Goal: Task Accomplishment & Management: Manage account settings

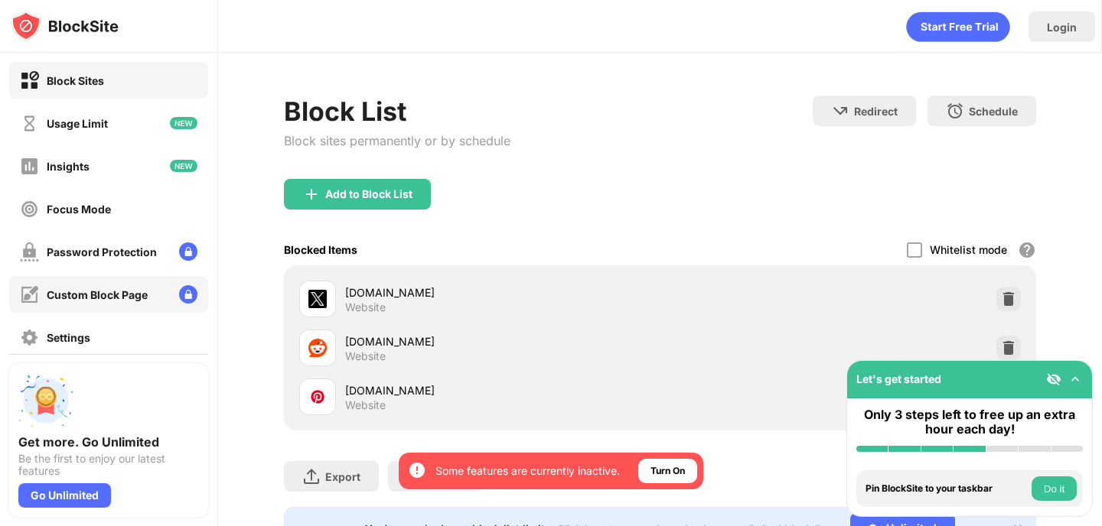
scroll to position [146, 0]
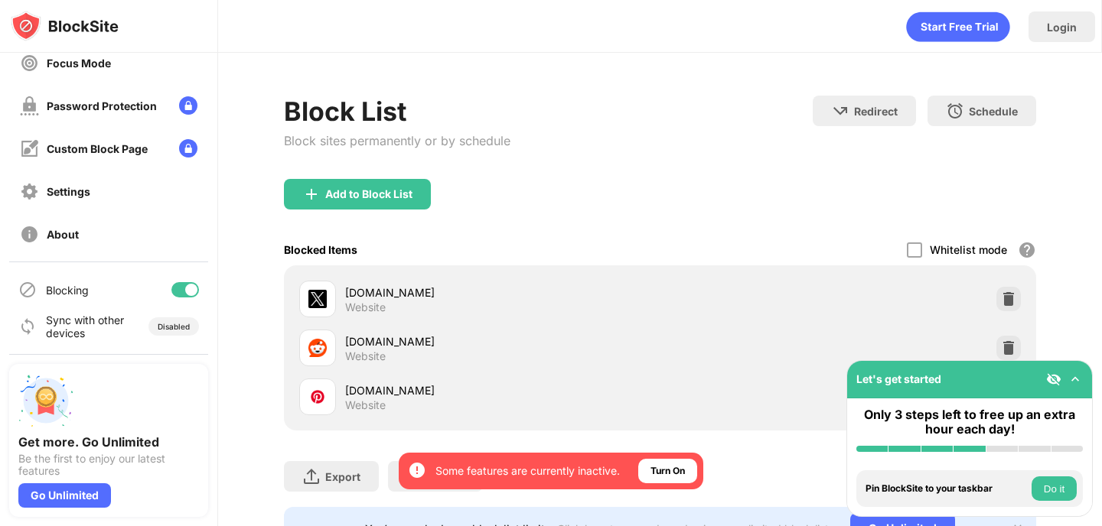
click at [175, 289] on div at bounding box center [185, 289] width 28 height 15
click at [182, 285] on div at bounding box center [179, 290] width 12 height 12
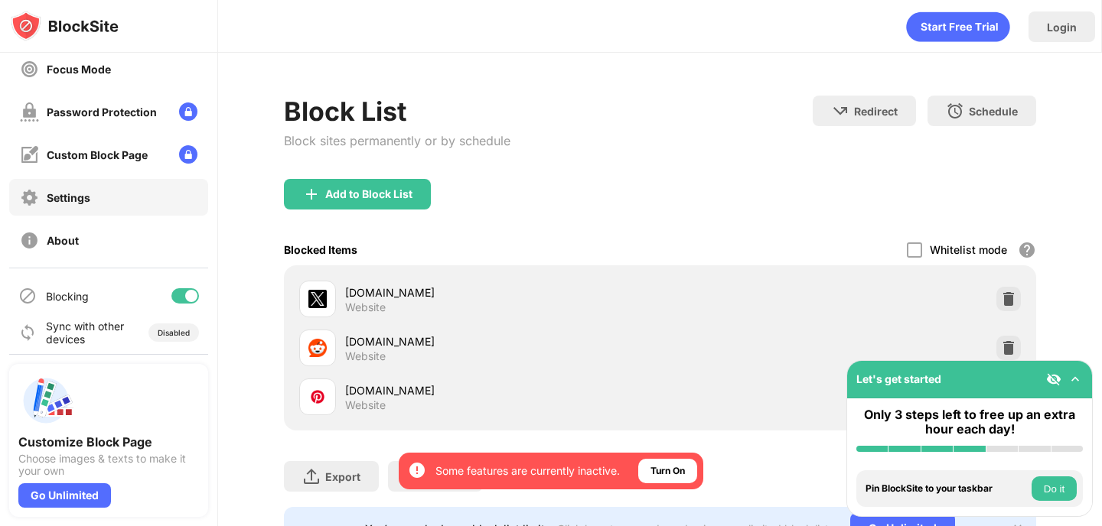
scroll to position [146, 0]
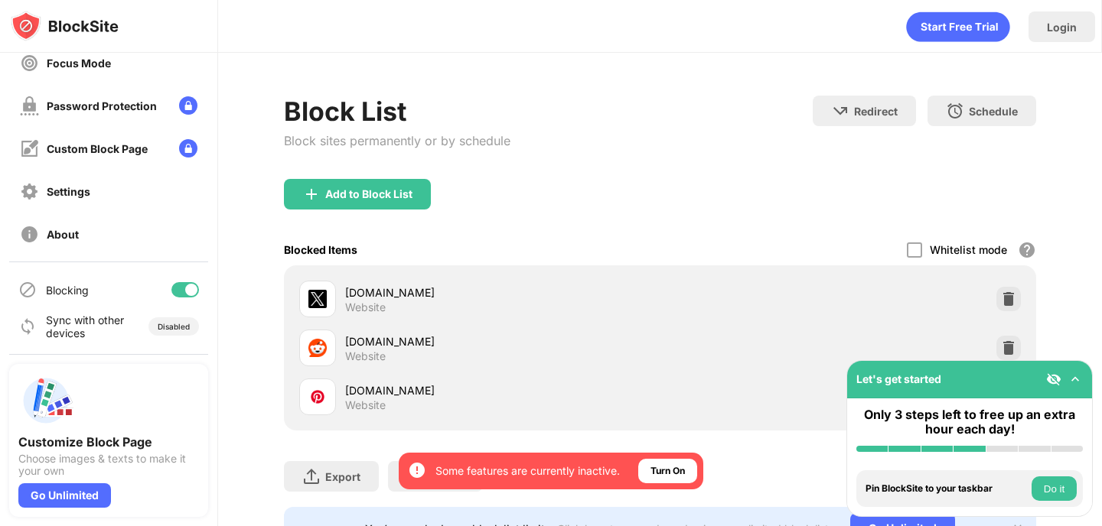
click at [191, 292] on div at bounding box center [191, 290] width 12 height 12
click at [193, 288] on div at bounding box center [185, 289] width 28 height 15
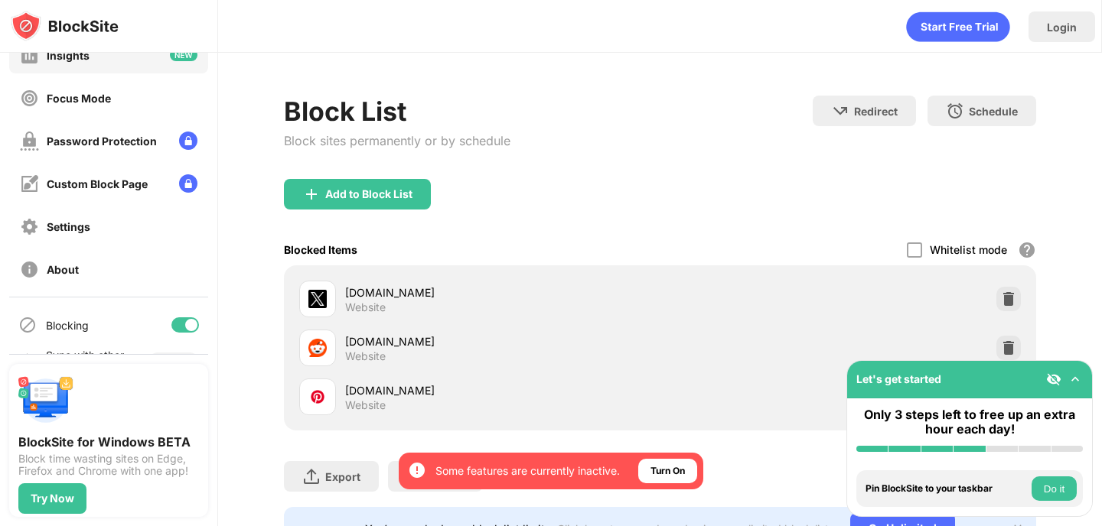
scroll to position [146, 0]
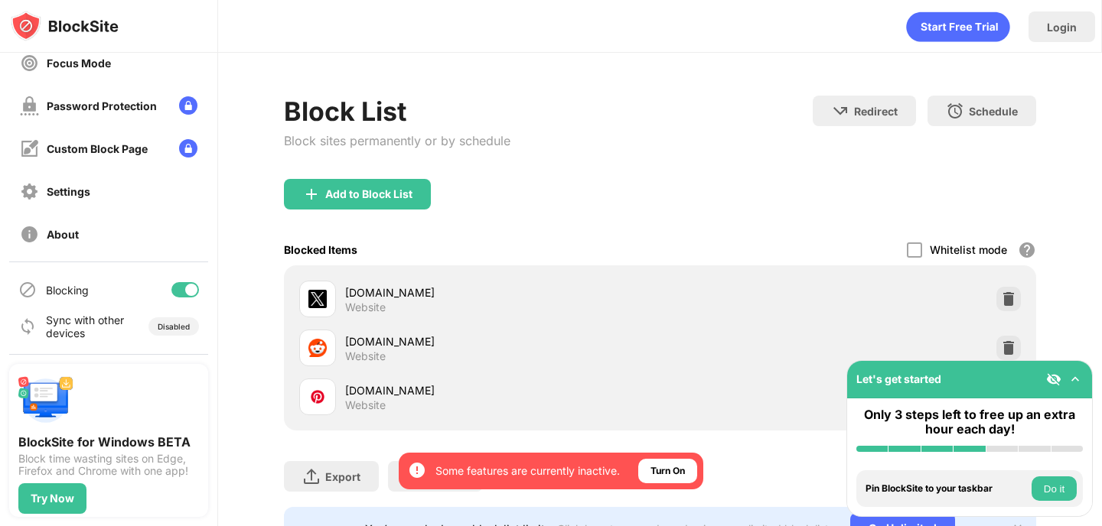
click at [184, 292] on div at bounding box center [185, 289] width 28 height 15
click at [184, 282] on div at bounding box center [185, 289] width 28 height 15
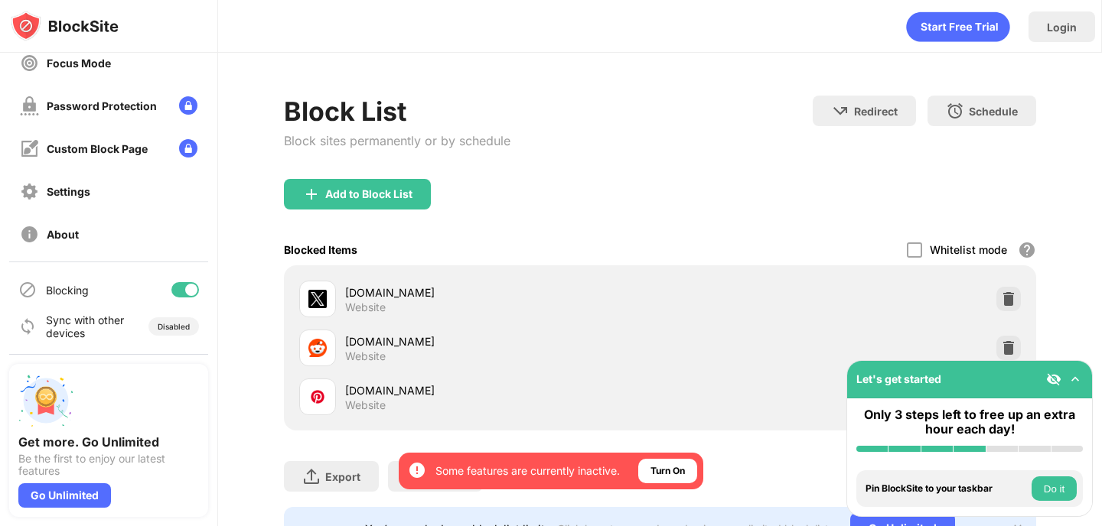
click at [185, 285] on div at bounding box center [191, 290] width 12 height 12
click at [187, 284] on div at bounding box center [185, 289] width 28 height 15
